Goal: Information Seeking & Learning: Learn about a topic

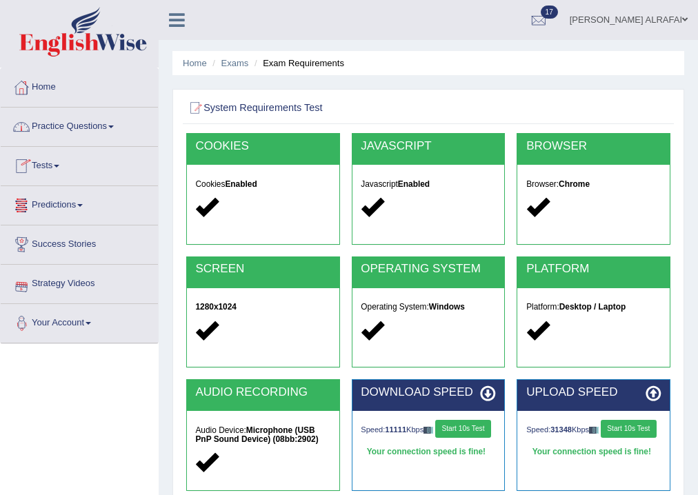
click at [68, 123] on link "Practice Questions" at bounding box center [79, 125] width 157 height 34
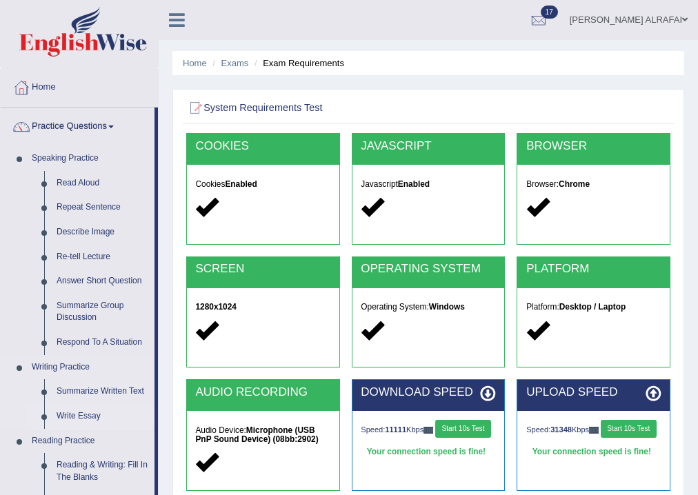
click at [84, 414] on link "Write Essay" at bounding box center [102, 416] width 104 height 25
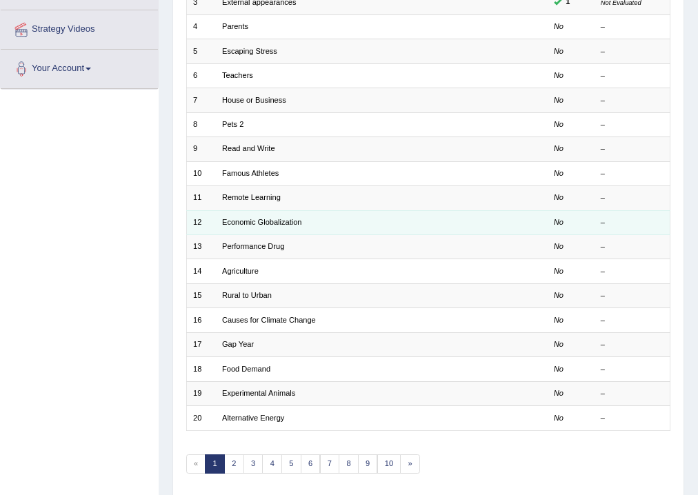
scroll to position [299, 0]
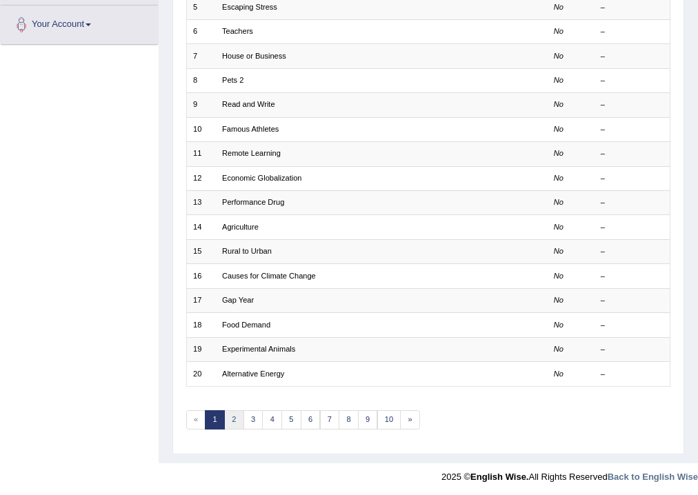
click at [237, 414] on link "2" at bounding box center [234, 419] width 20 height 19
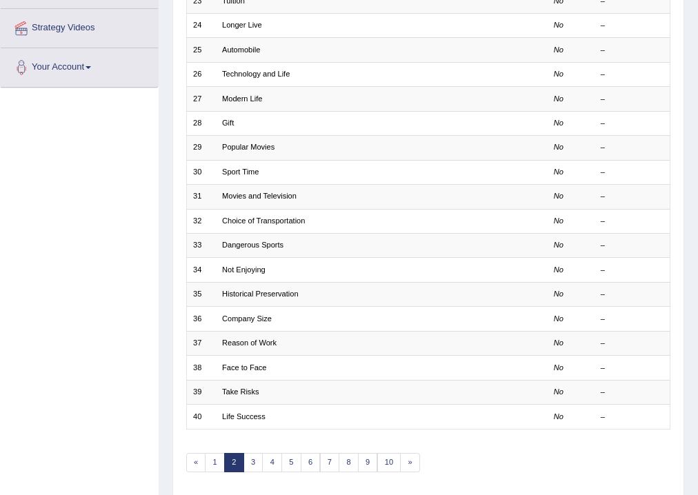
scroll to position [276, 0]
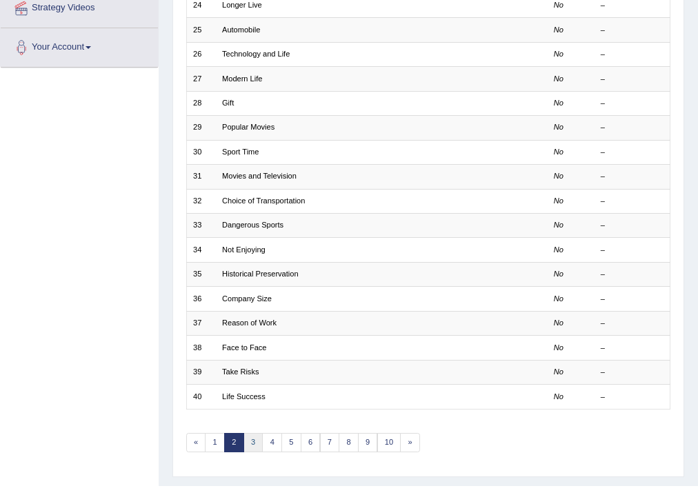
click at [249, 441] on link "3" at bounding box center [253, 442] width 20 height 19
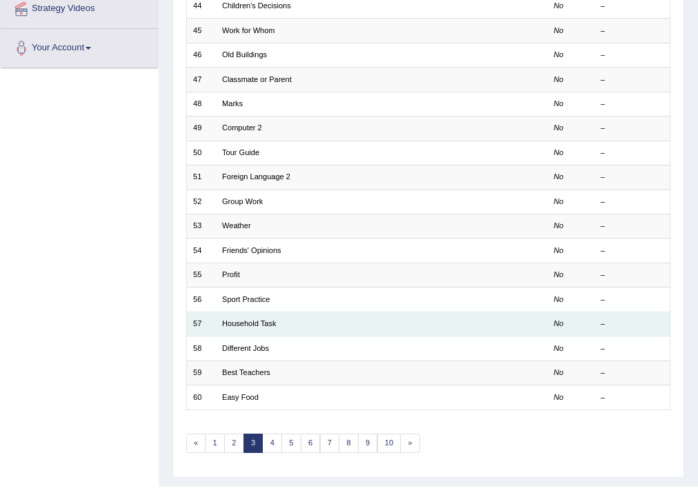
scroll to position [276, 0]
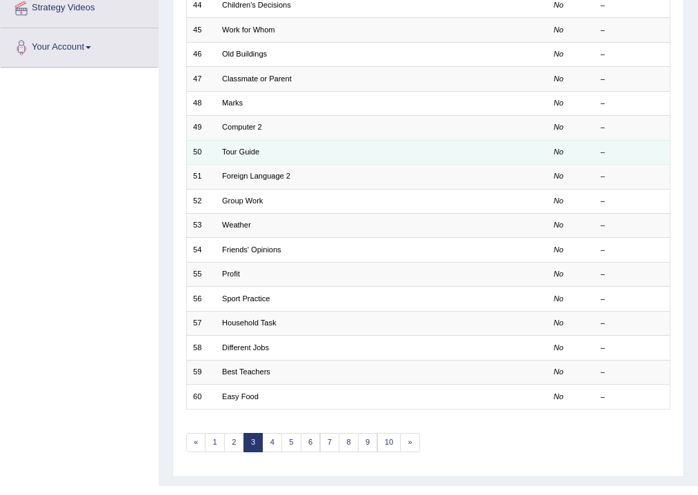
click at [378, 152] on td "Tour Guide" at bounding box center [337, 152] width 243 height 24
click at [249, 154] on link "Tour Guide" at bounding box center [240, 152] width 37 height 8
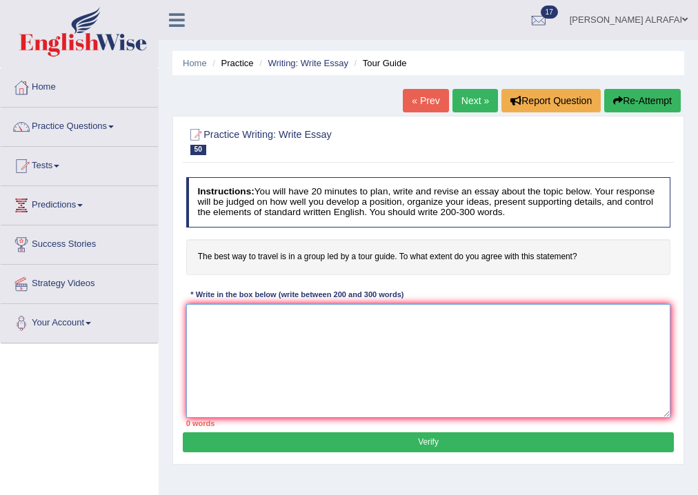
click at [323, 339] on textarea at bounding box center [428, 361] width 485 height 114
paste textarea "The increasing influence of travel on our lives have ignited numerous discussio…"
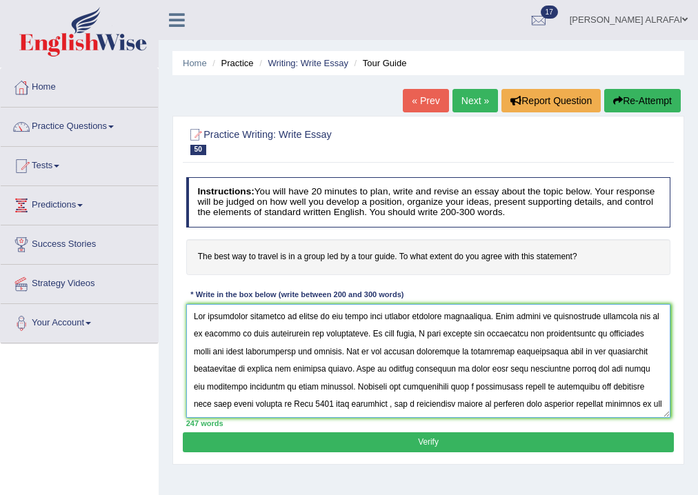
click at [312, 349] on textarea at bounding box center [428, 361] width 485 height 114
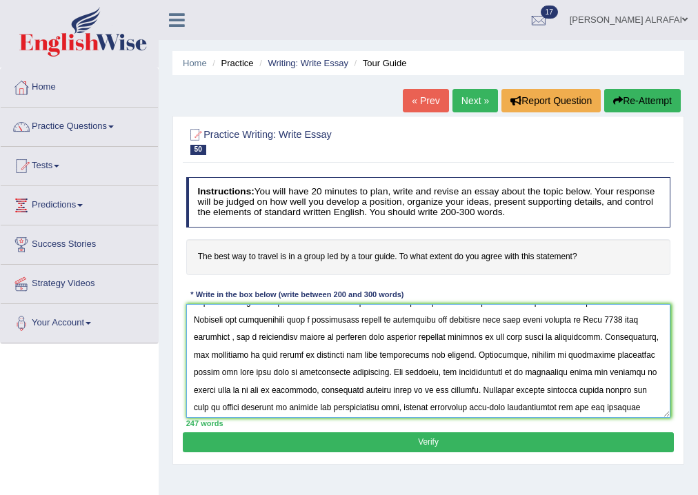
scroll to position [130, 0]
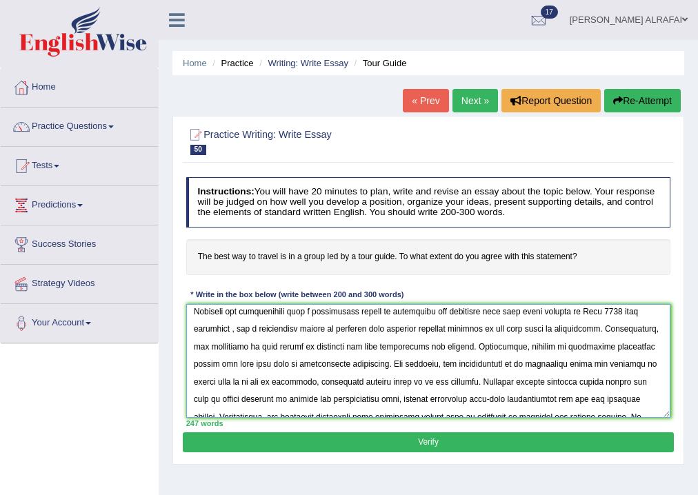
click at [441, 343] on textarea at bounding box center [428, 361] width 485 height 114
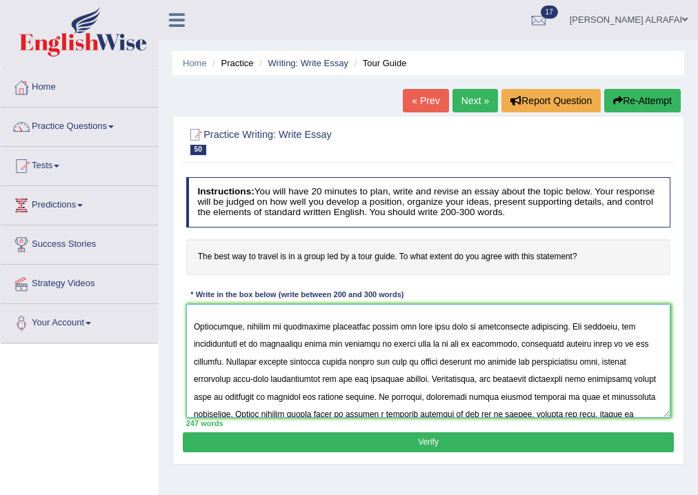
scroll to position [214, 0]
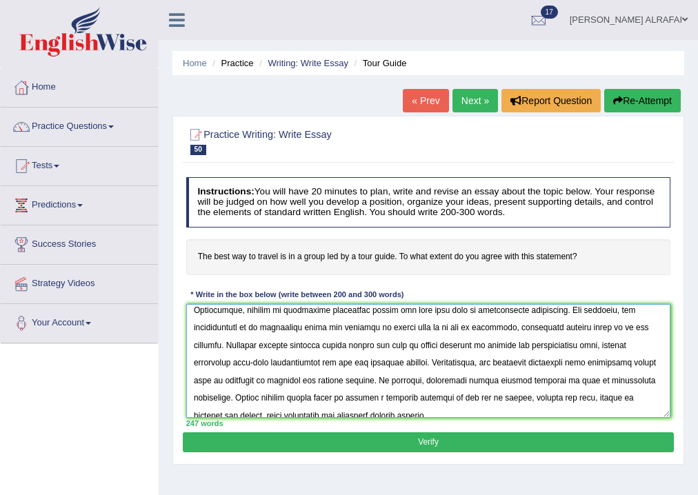
click at [375, 379] on textarea at bounding box center [428, 361] width 485 height 114
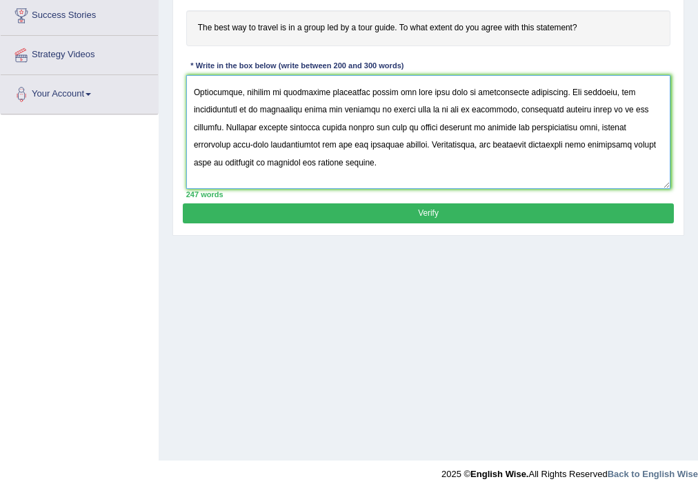
scroll to position [268, 0]
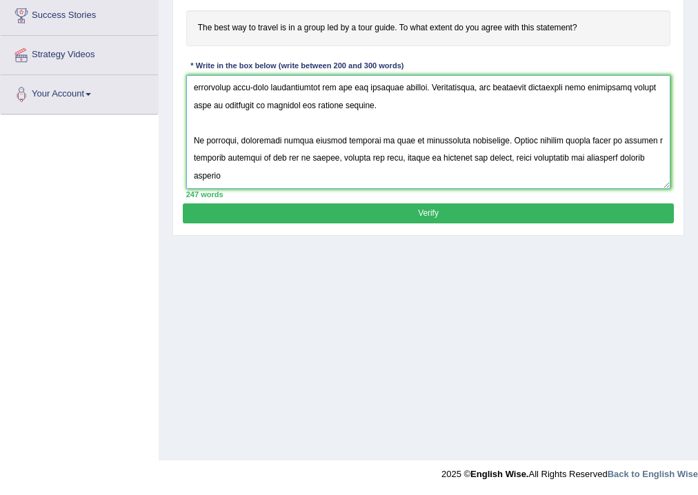
type textarea "The increasing influence of travel on our lives have ignited numerous discussio…"
click at [388, 205] on button "Verify" at bounding box center [428, 213] width 490 height 20
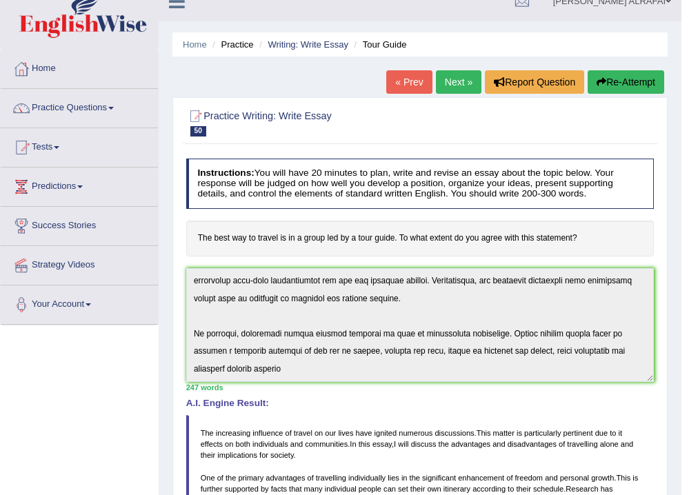
scroll to position [6, 0]
